Goal: Go to known website: Go to known website

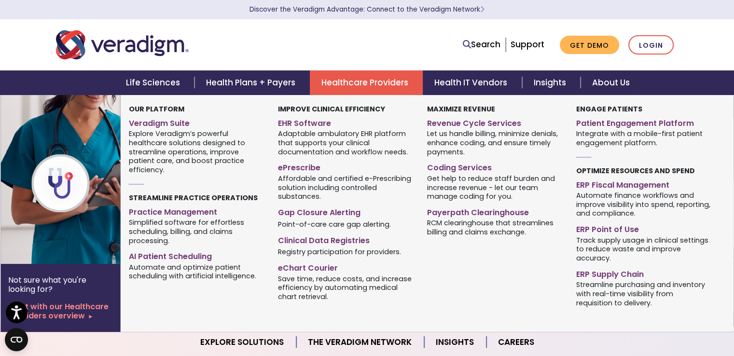
click at [361, 83] on link "Healthcare Providers" at bounding box center [366, 82] width 113 height 25
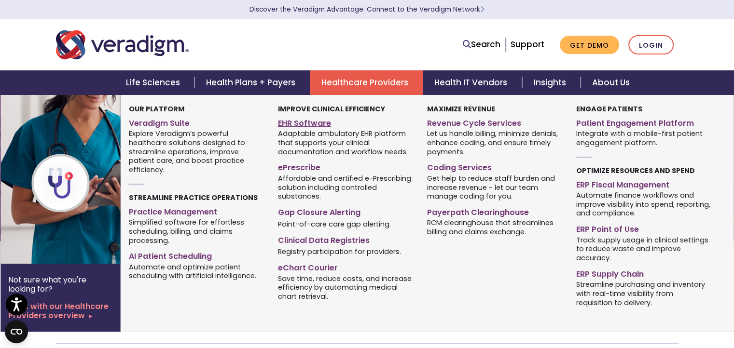
click at [308, 125] on link "EHR Software" at bounding box center [345, 122] width 135 height 14
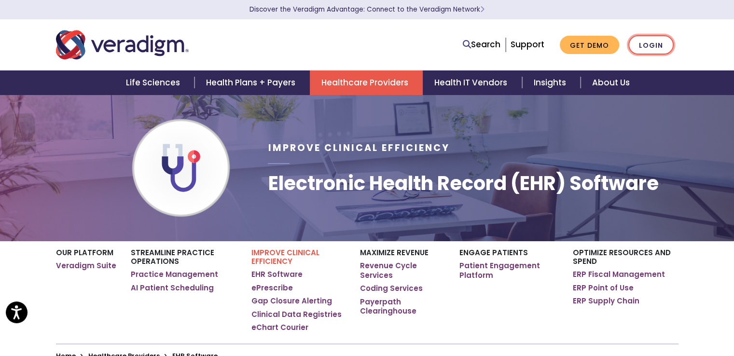
click at [652, 47] on link "Login" at bounding box center [650, 45] width 45 height 20
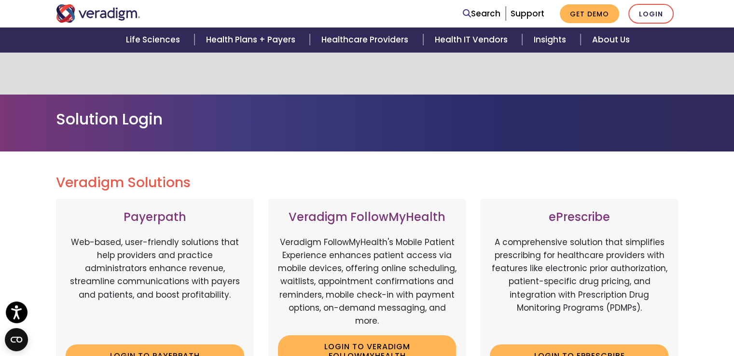
scroll to position [96, 0]
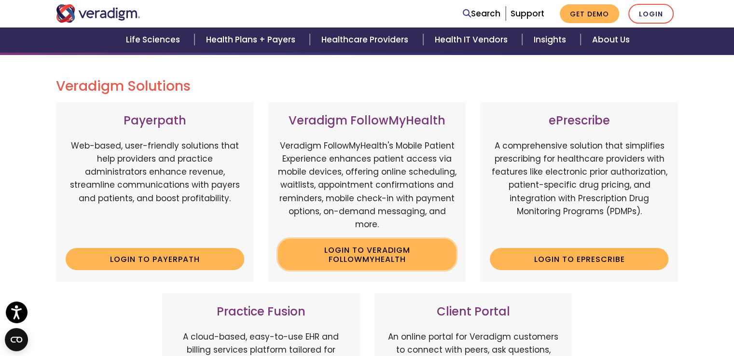
click at [390, 253] on link "Login to Veradigm FollowMyHealth" at bounding box center [367, 254] width 178 height 31
